Goal: Check status: Check status

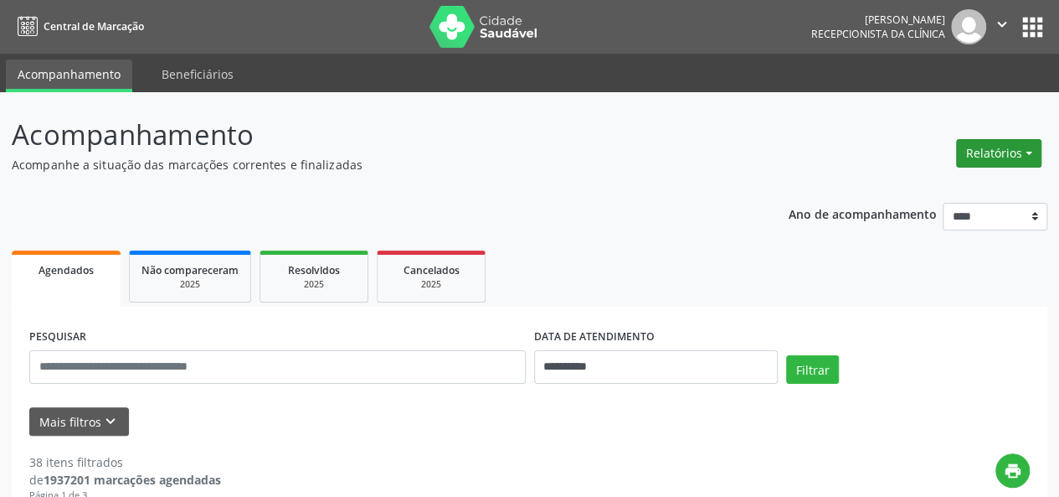
click at [977, 148] on button "Relatórios" at bounding box center [998, 153] width 85 height 28
click at [898, 185] on link "Agendamentos" at bounding box center [953, 188] width 180 height 23
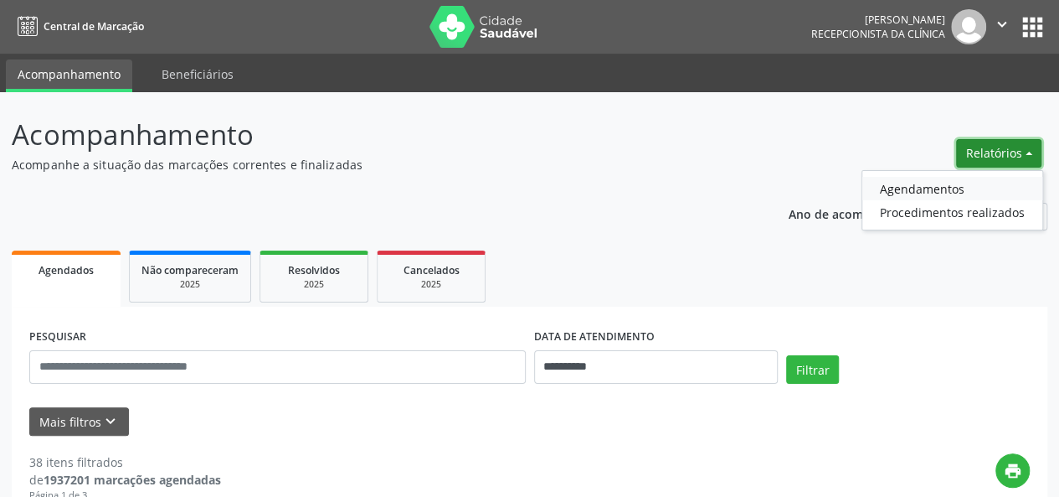
select select "*"
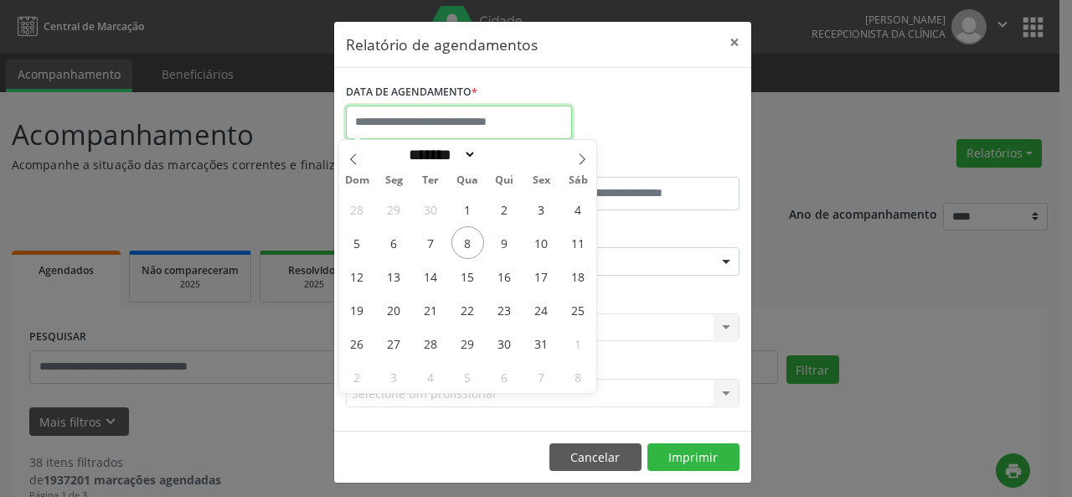
click at [456, 126] on input "text" at bounding box center [459, 123] width 226 height 34
click at [459, 244] on span "8" at bounding box center [467, 242] width 33 height 33
type input "**********"
click at [459, 244] on span "8" at bounding box center [467, 242] width 33 height 33
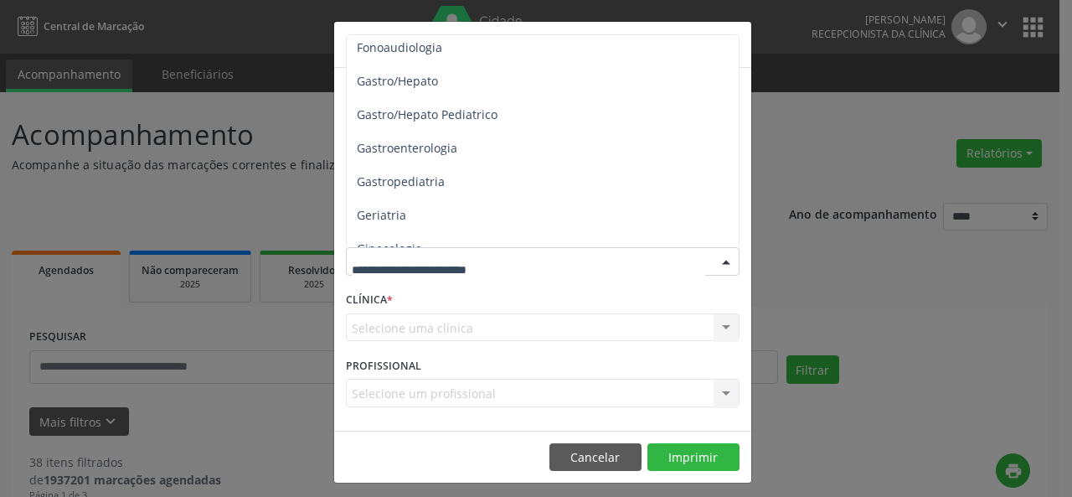
scroll to position [1084, 0]
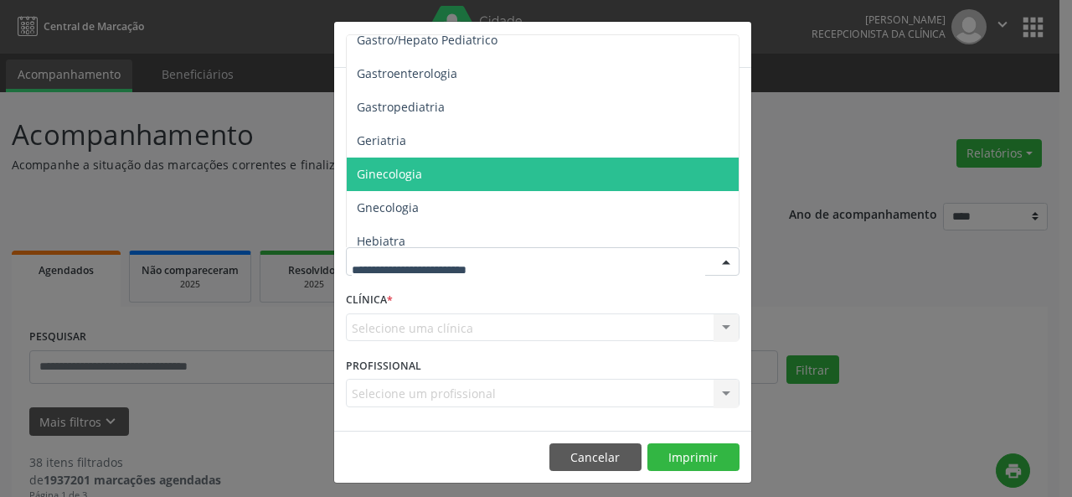
click at [531, 185] on span "Ginecologia" at bounding box center [544, 174] width 394 height 34
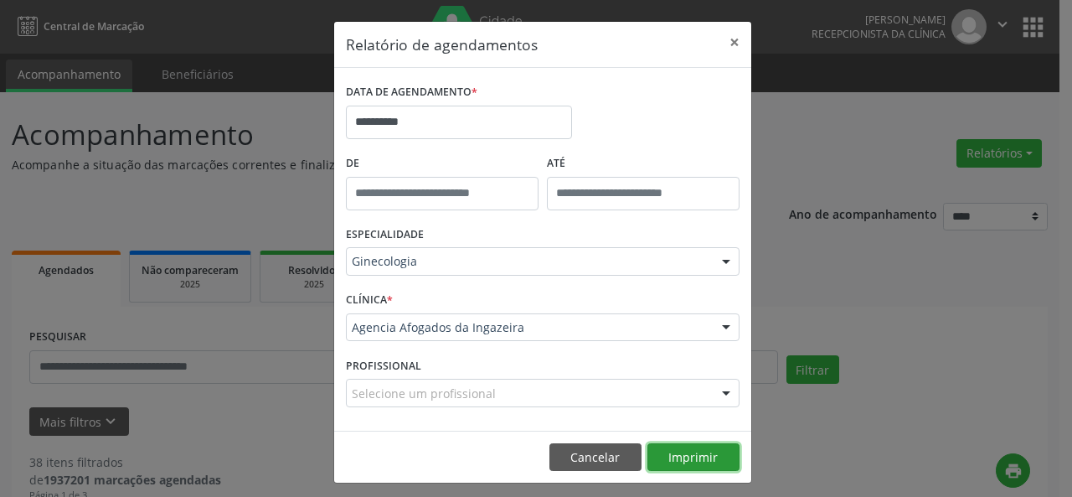
click at [704, 456] on button "Imprimir" at bounding box center [693, 457] width 92 height 28
